Goal: Navigation & Orientation: Find specific page/section

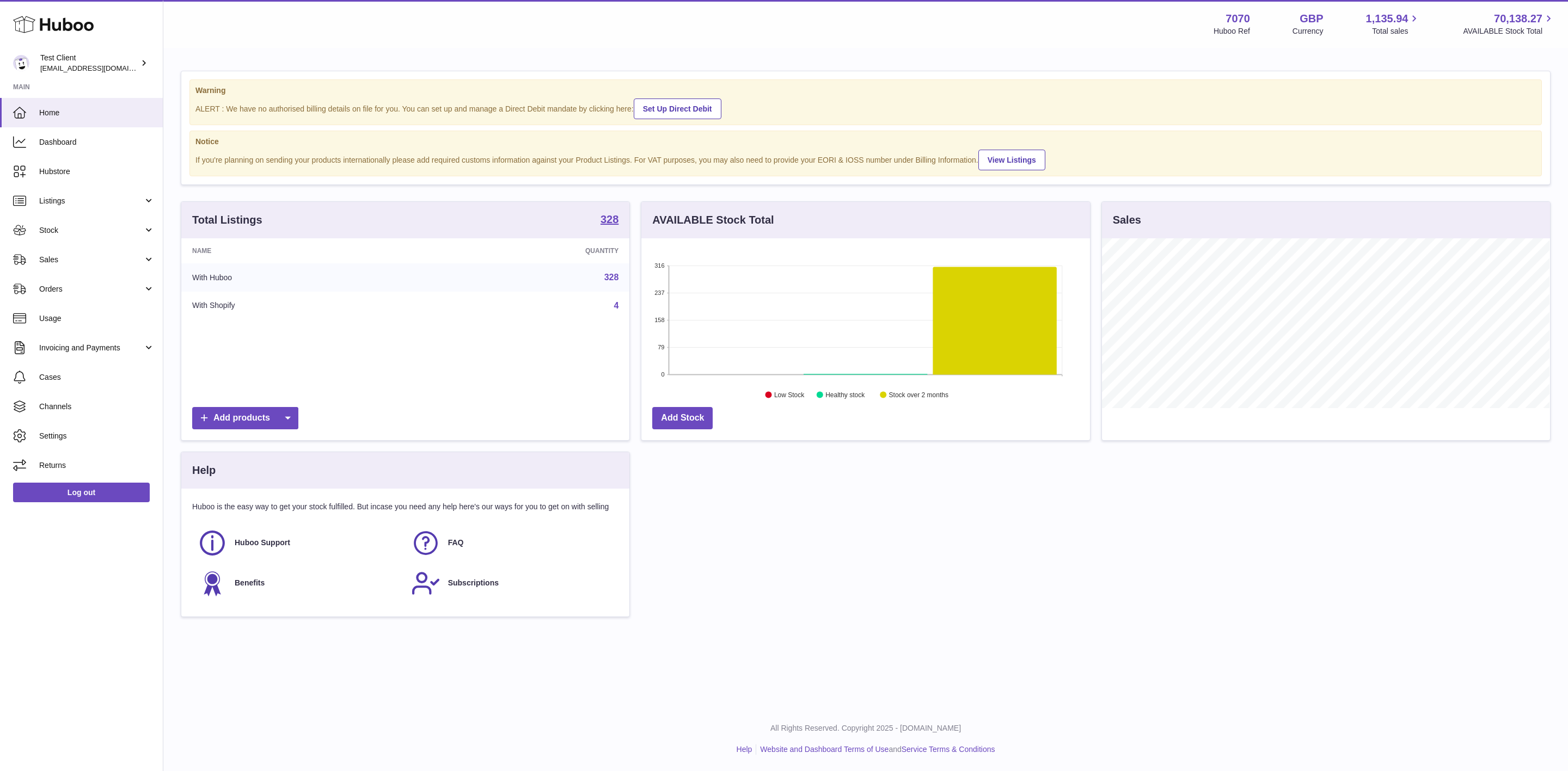
scroll to position [169, 448]
drag, startPoint x: 137, startPoint y: 317, endPoint x: 1158, endPoint y: 487, distance: 1035.1
click at [1176, 497] on div "Total Listings 328 Name Quantity With Huboo 328 With Shopify 4 Add products AVA…" at bounding box center [865, 414] width 1381 height 427
click at [100, 169] on span "Hubstore" at bounding box center [97, 172] width 116 height 10
click at [86, 145] on span "Dashboard" at bounding box center [97, 142] width 116 height 10
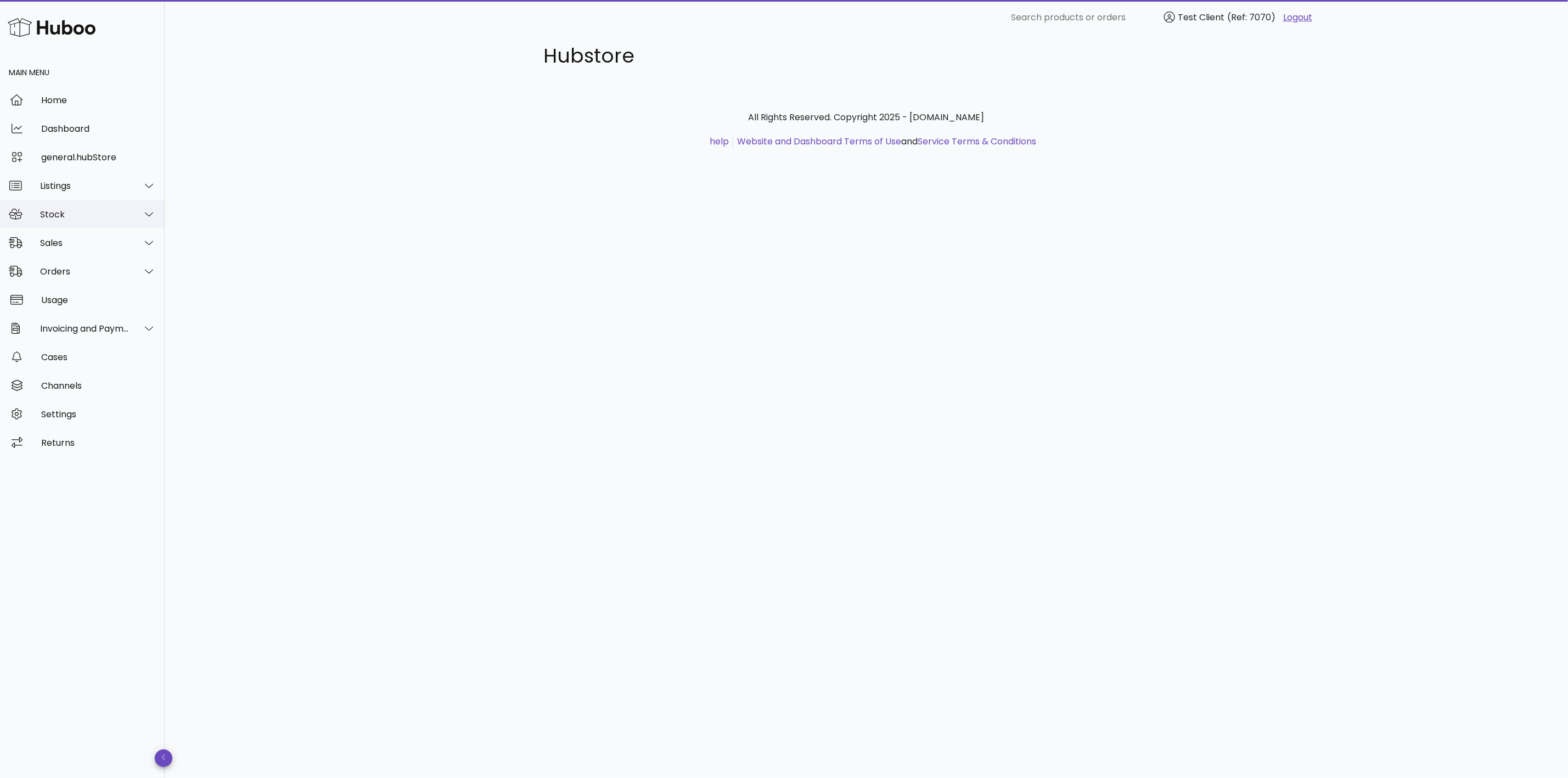
click at [64, 212] on div "Stock" at bounding box center [85, 214] width 90 height 10
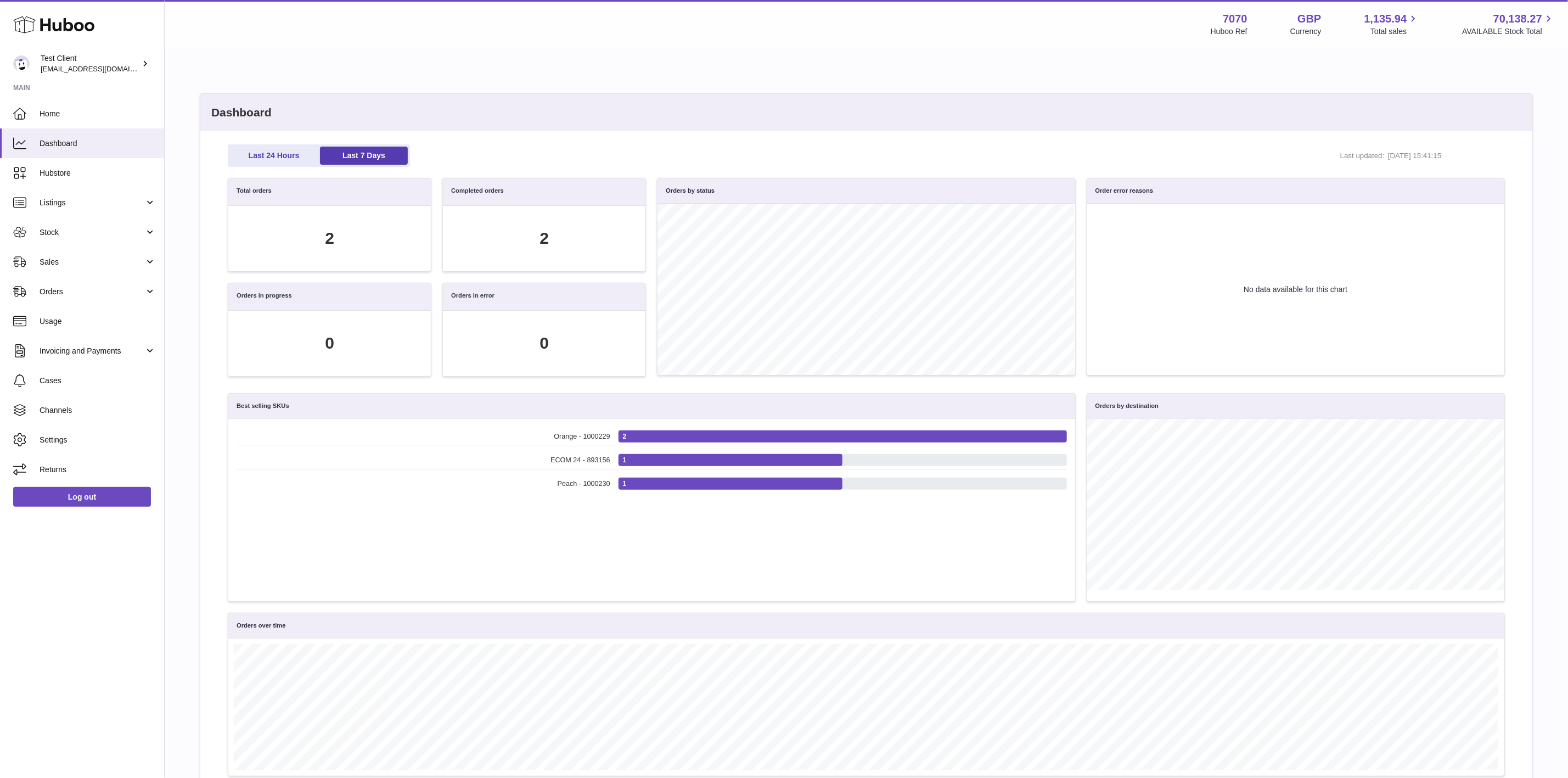
scroll to position [127, 1265]
click at [63, 279] on link "Orders" at bounding box center [82, 292] width 164 height 29
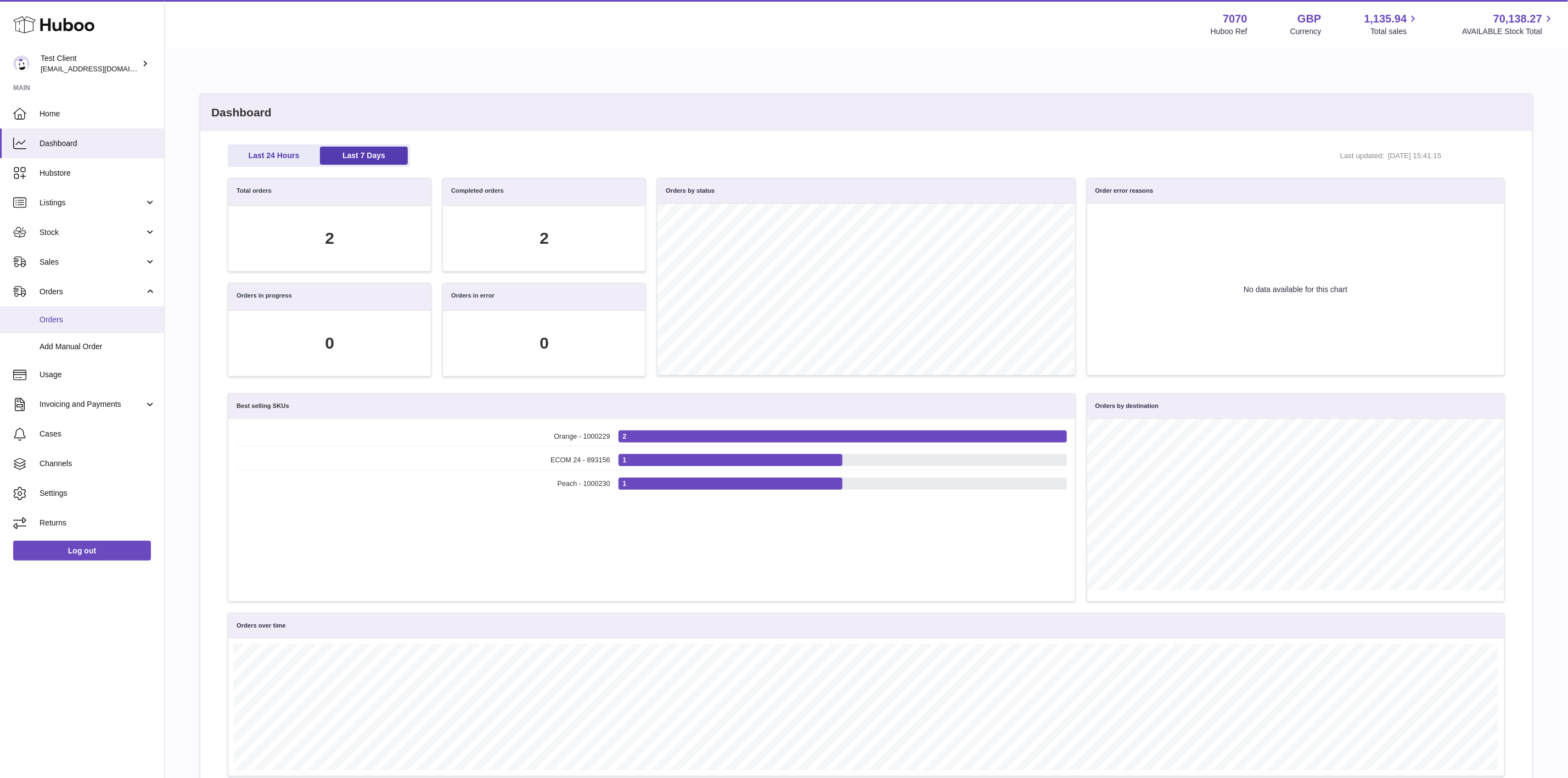
click at [69, 325] on span "Orders" at bounding box center [98, 319] width 116 height 10
